Goal: Information Seeking & Learning: Learn about a topic

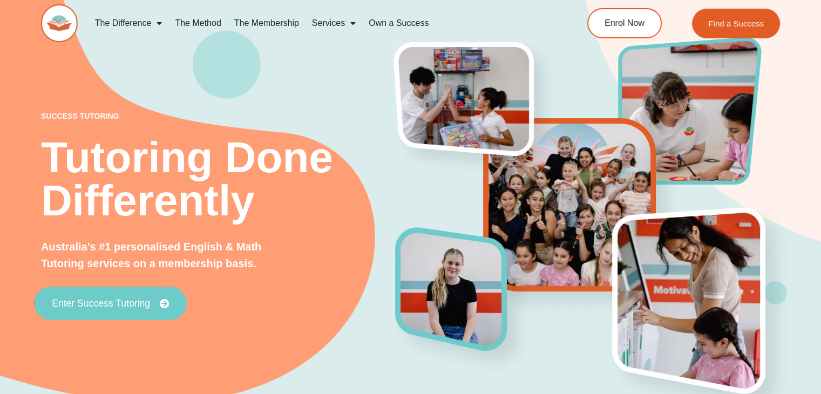
click at [134, 302] on span "Enter Success Tutoring" at bounding box center [101, 304] width 98 height 10
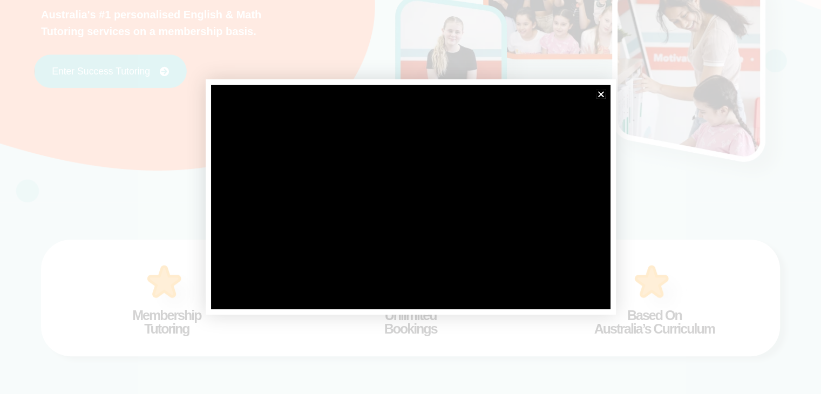
scroll to position [233, 0]
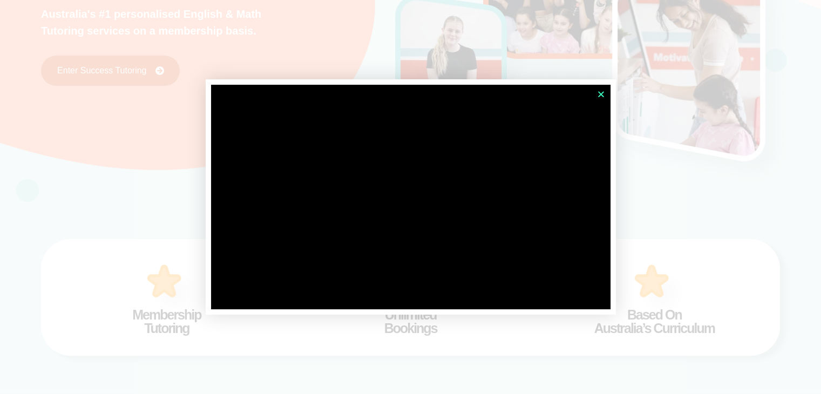
click at [604, 90] on icon "Close" at bounding box center [601, 94] width 8 height 8
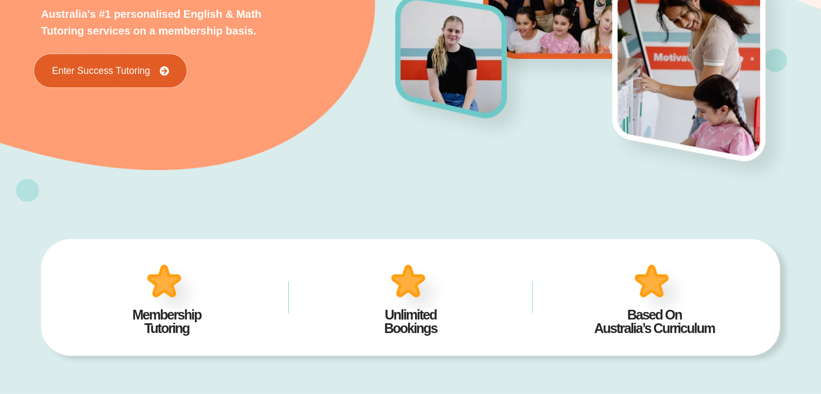
scroll to position [0, 0]
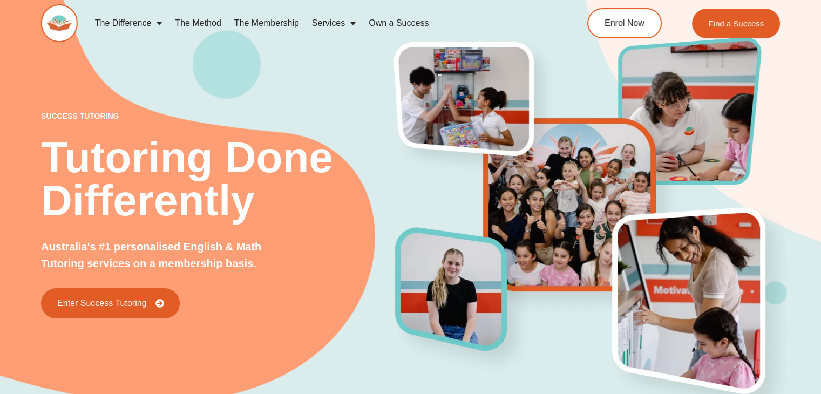
click at [205, 25] on link "The Method" at bounding box center [197, 23] width 59 height 25
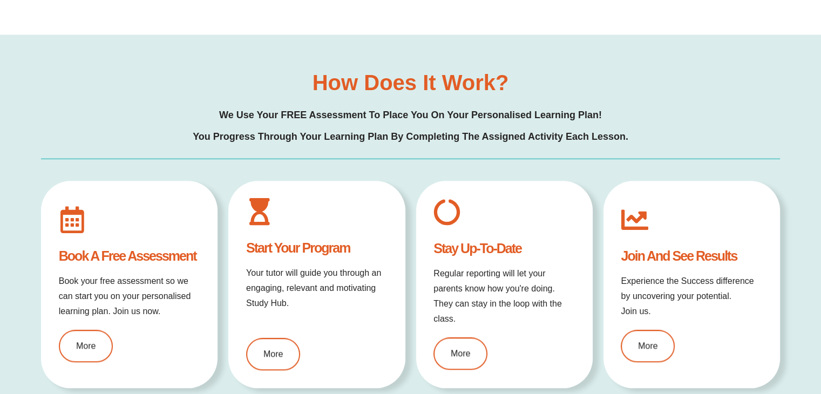
scroll to position [848, 0]
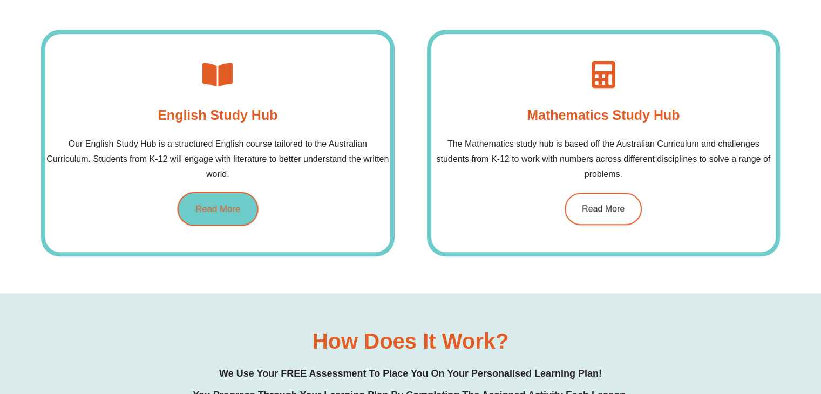
click at [231, 198] on link "Read More" at bounding box center [217, 209] width 81 height 34
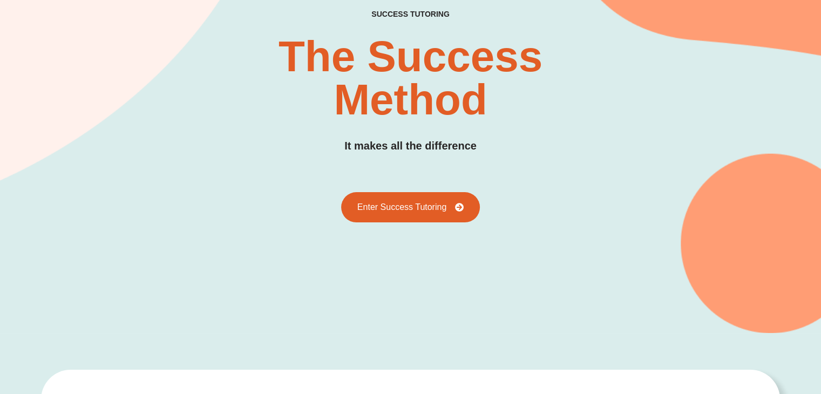
scroll to position [127, 0]
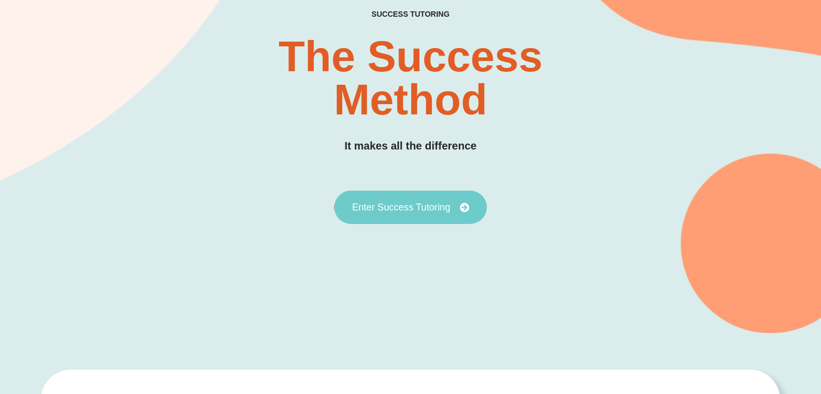
click at [402, 207] on span "Enter Success Tutoring" at bounding box center [401, 207] width 98 height 10
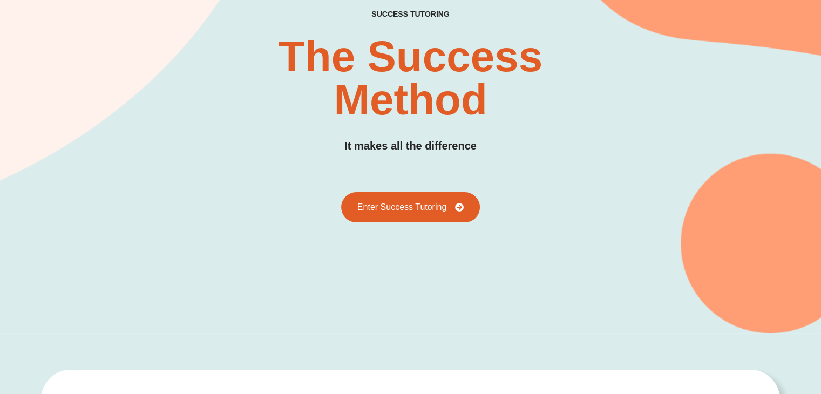
scroll to position [125, 0]
